Goal: Check status

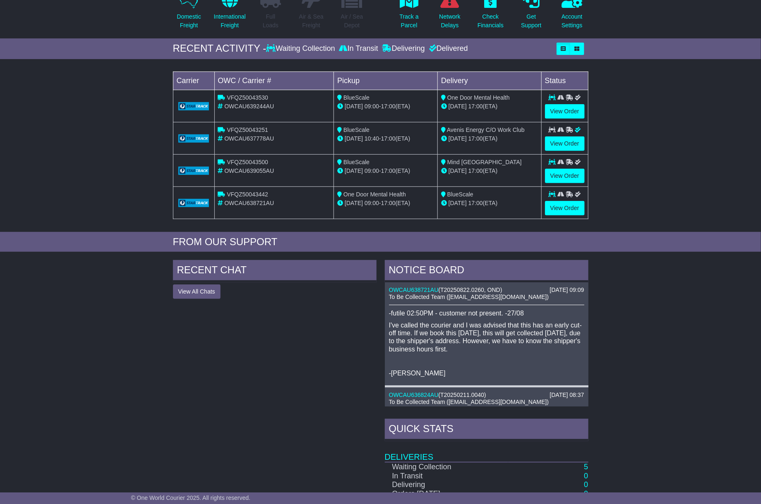
scroll to position [218, 0]
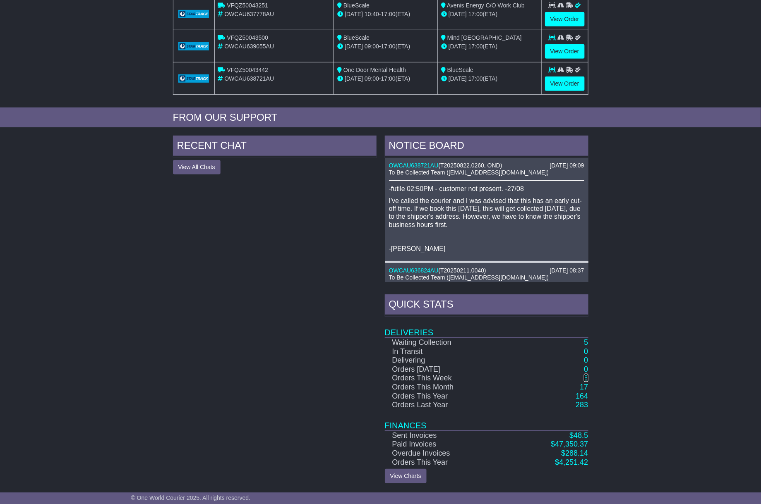
click at [586, 378] on link "5" at bounding box center [586, 378] width 4 height 8
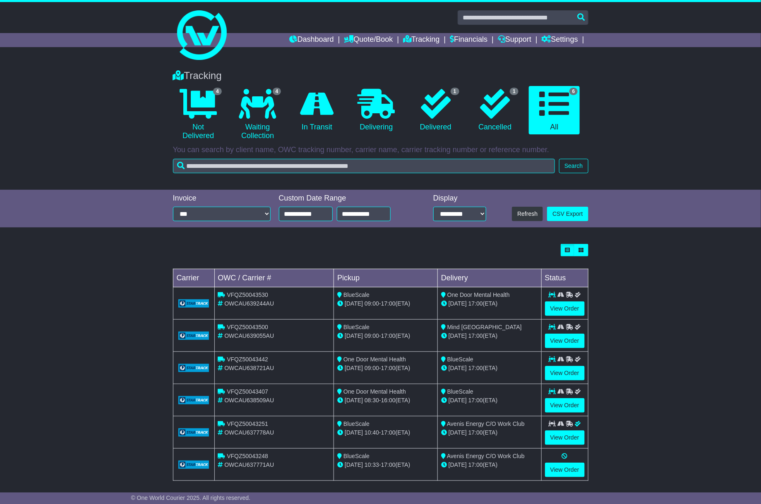
scroll to position [8, 0]
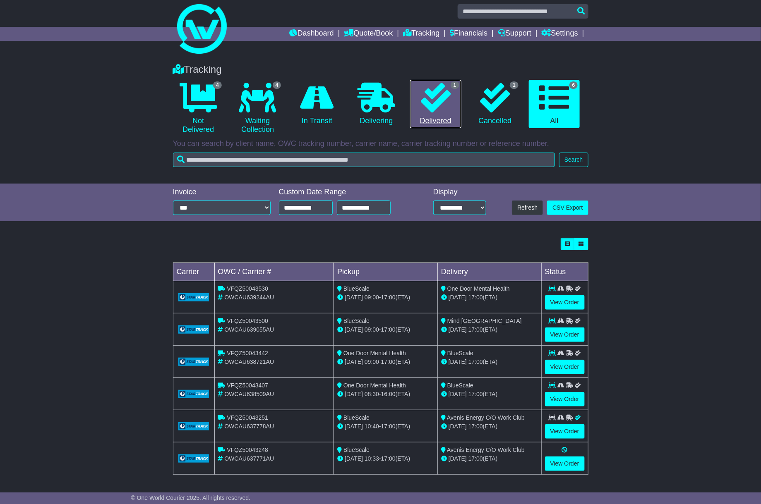
click at [444, 90] on icon at bounding box center [436, 98] width 30 height 30
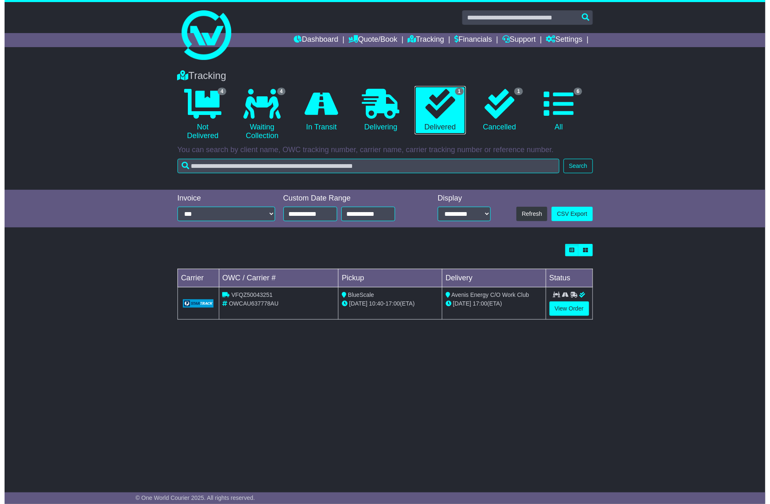
scroll to position [0, 0]
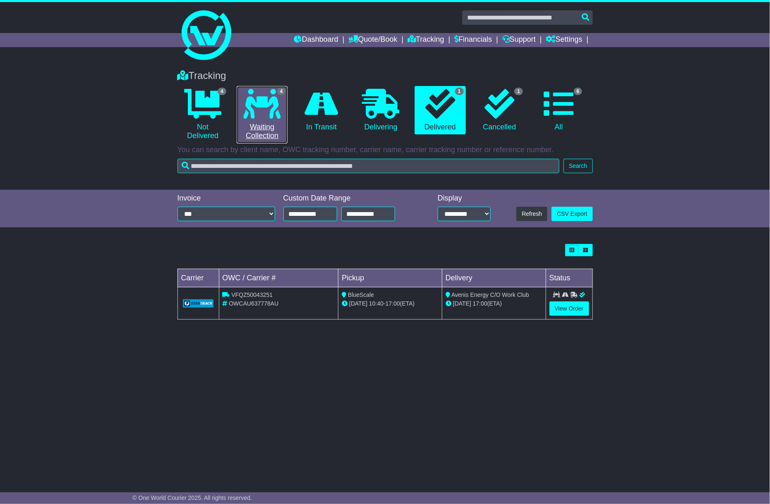
click at [263, 124] on link "4 Waiting Collection" at bounding box center [262, 114] width 51 height 57
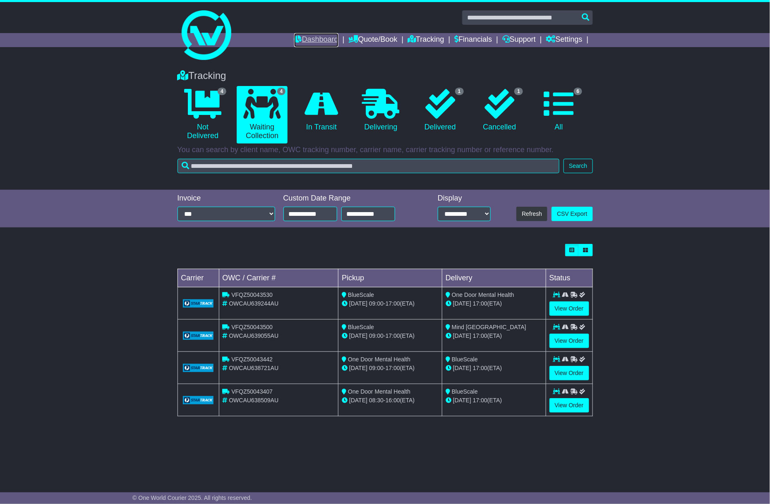
click at [296, 36] on link "Dashboard" at bounding box center [316, 40] width 44 height 14
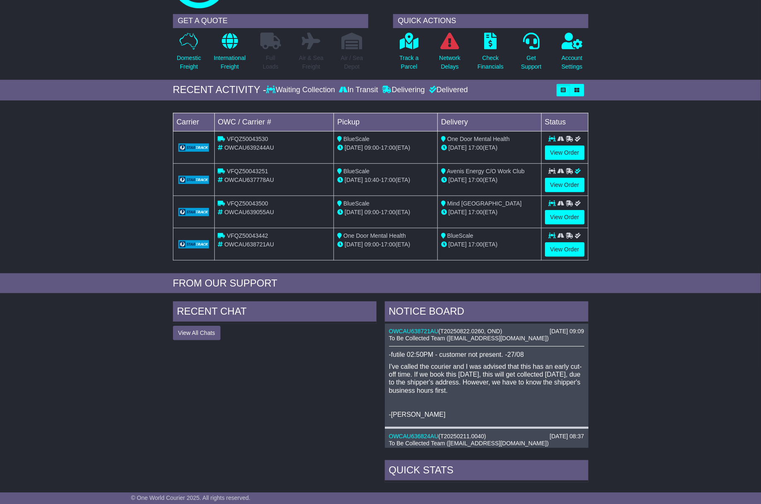
scroll to position [218, 0]
